Goal: Task Accomplishment & Management: Manage account settings

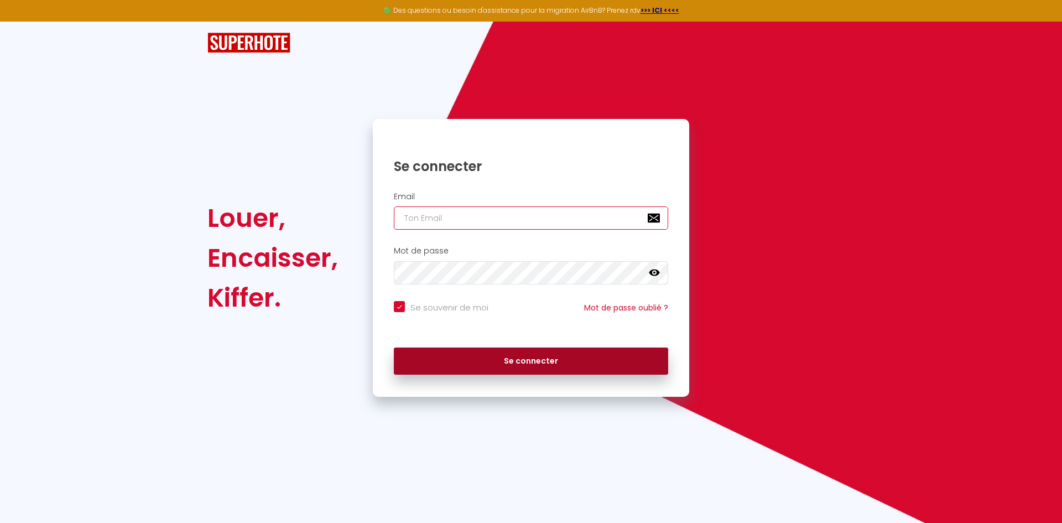
type input "[EMAIL_ADDRESS][DOMAIN_NAME]"
click at [574, 359] on button "Se connecter" at bounding box center [531, 361] width 274 height 28
checkbox input "true"
